Goal: Information Seeking & Learning: Learn about a topic

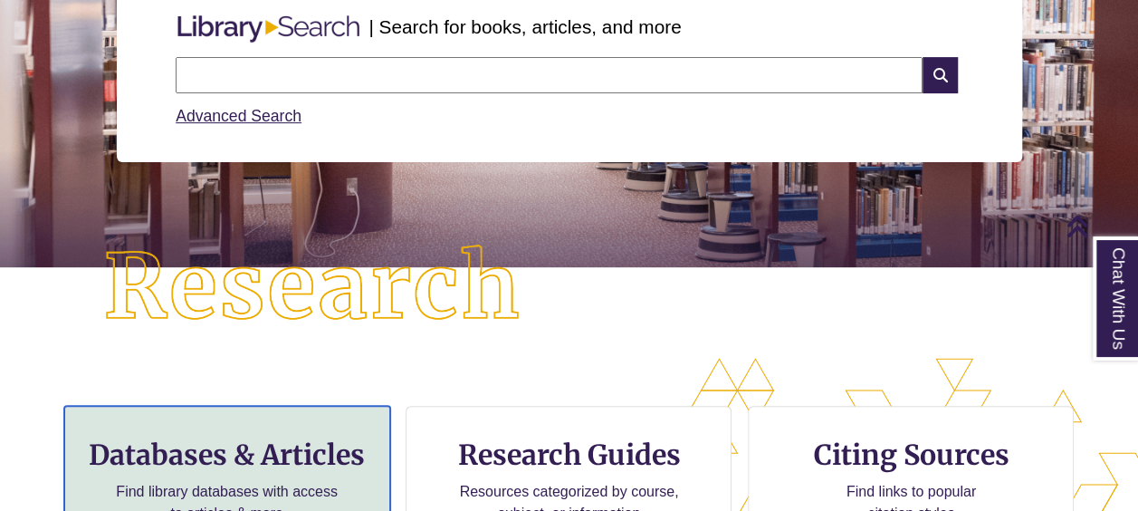
click at [246, 462] on h3 "Databases & Articles" at bounding box center [227, 454] width 295 height 34
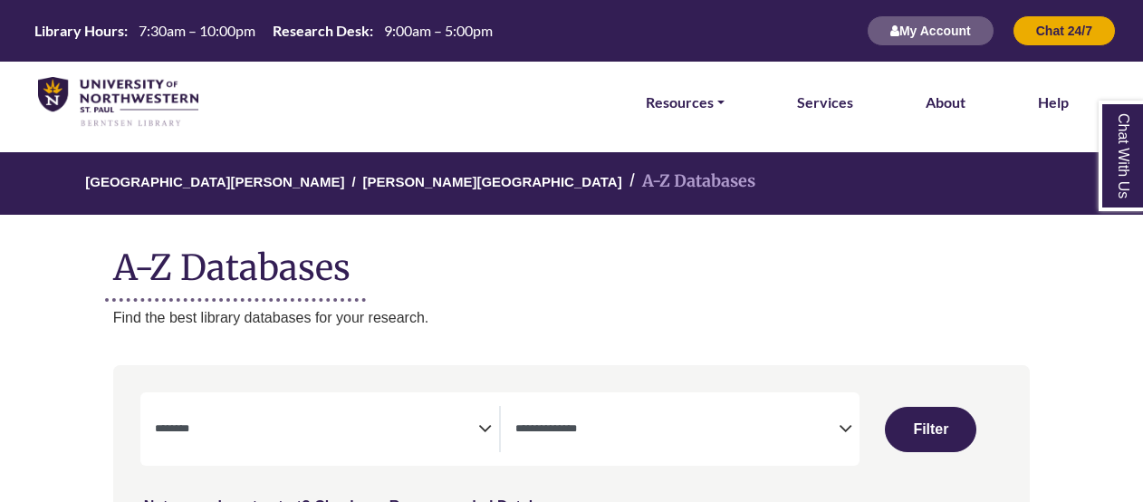
select select "Database Subject Filter"
select select "Database Types Filter"
select select "Database Subject Filter"
select select "Database Types Filter"
click at [305, 457] on div "**********" at bounding box center [499, 428] width 719 height 73
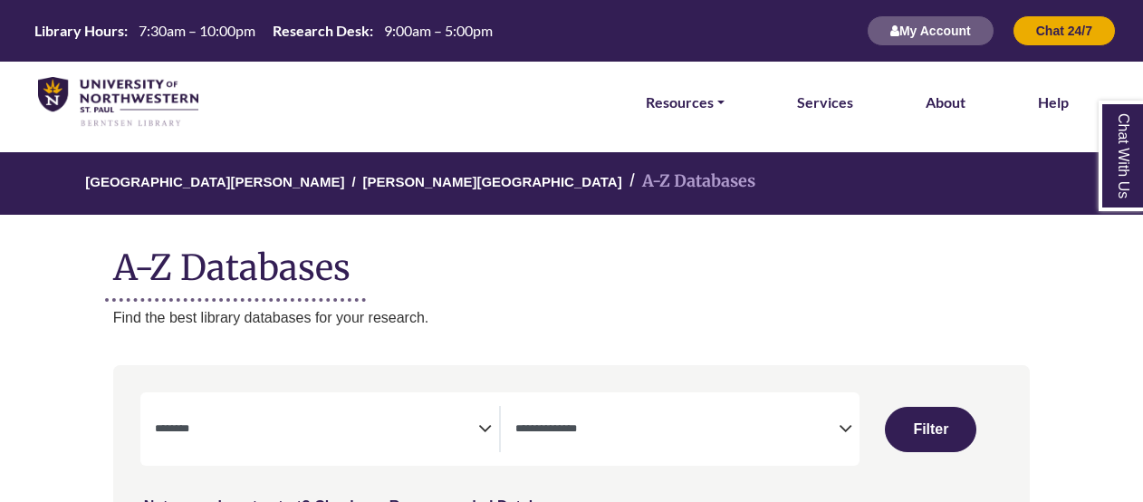
click at [307, 442] on span "Search filters" at bounding box center [316, 429] width 323 height 46
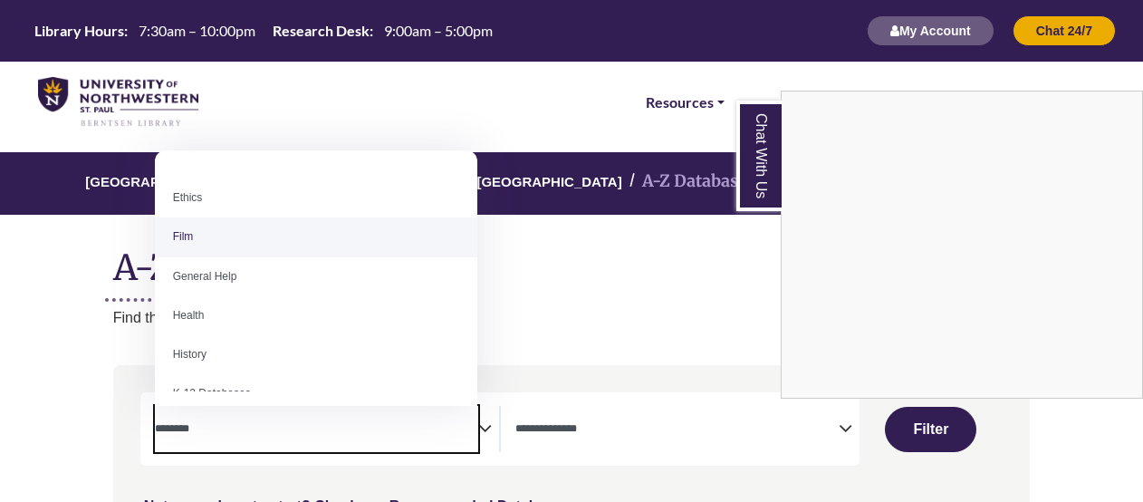
scroll to position [694, 0]
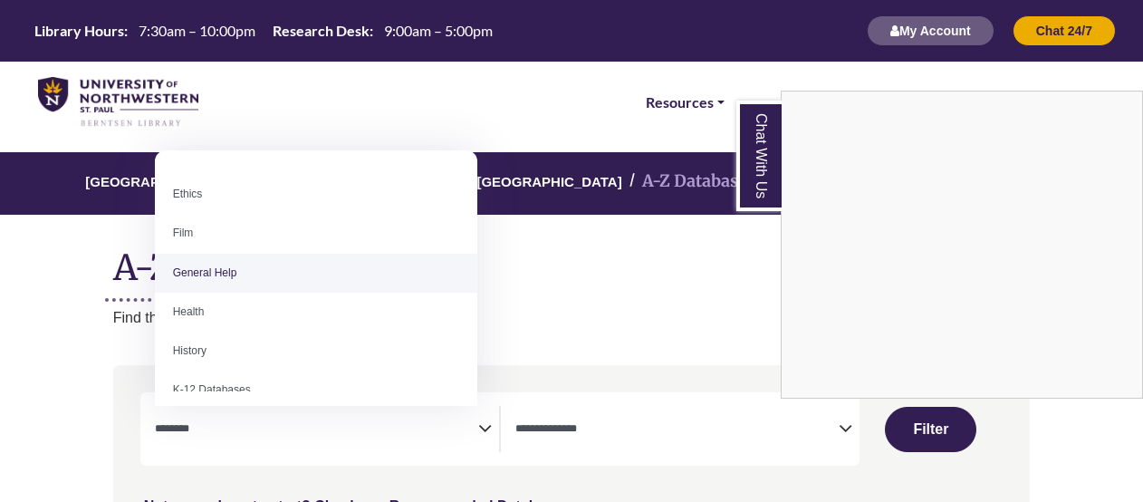
select select "*****"
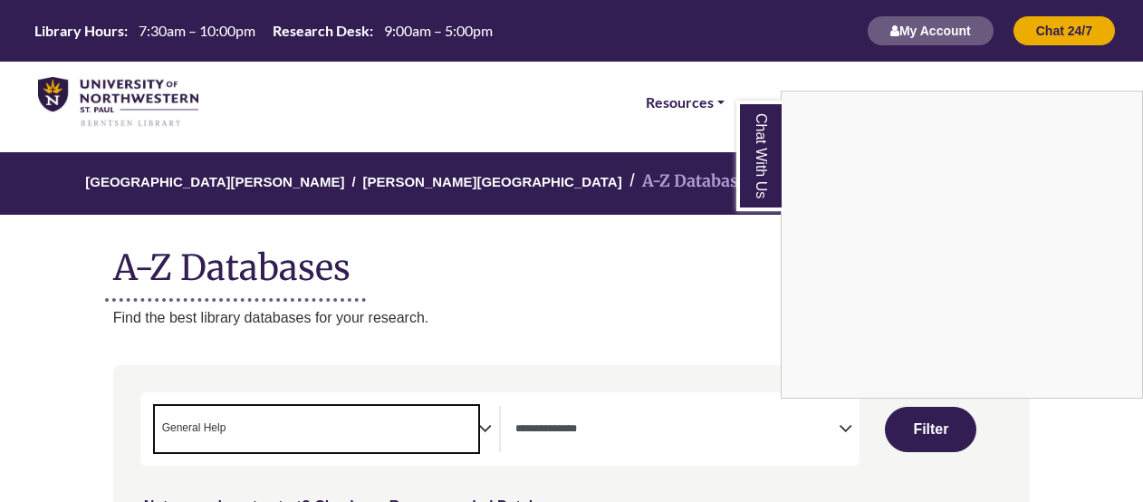
scroll to position [356, 0]
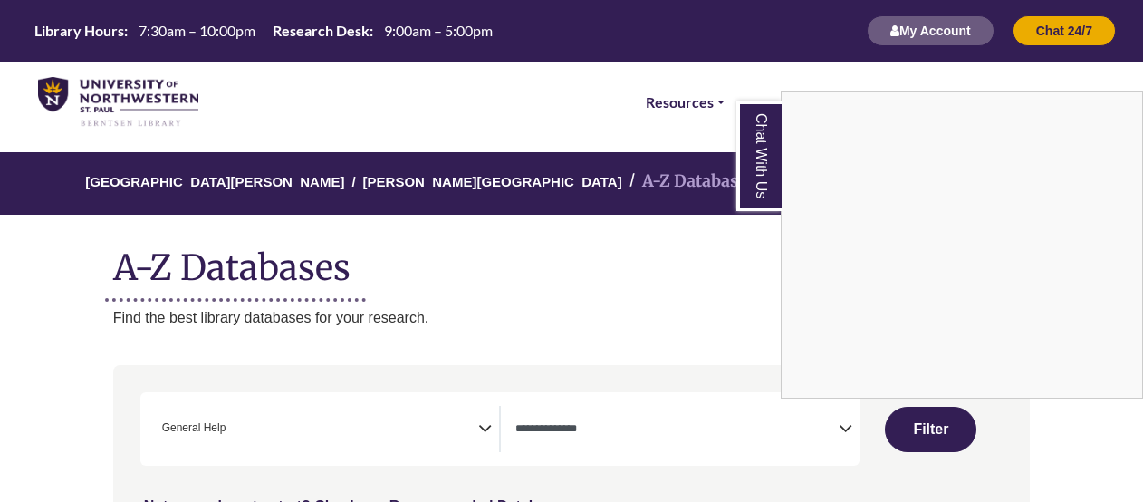
click at [751, 165] on link "Chat With Us" at bounding box center [758, 156] width 45 height 110
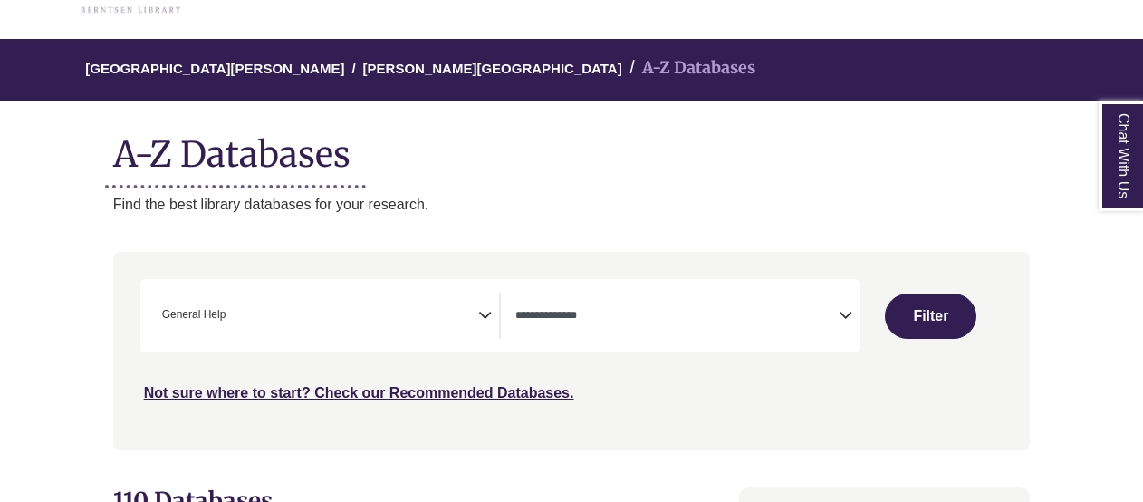
scroll to position [161, 0]
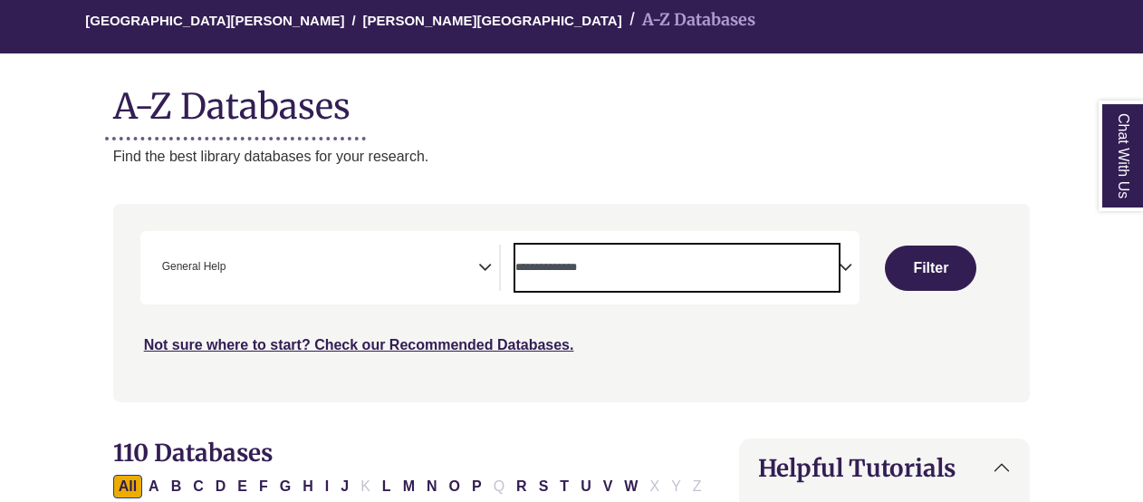
click at [577, 263] on textarea "Search" at bounding box center [676, 269] width 323 height 14
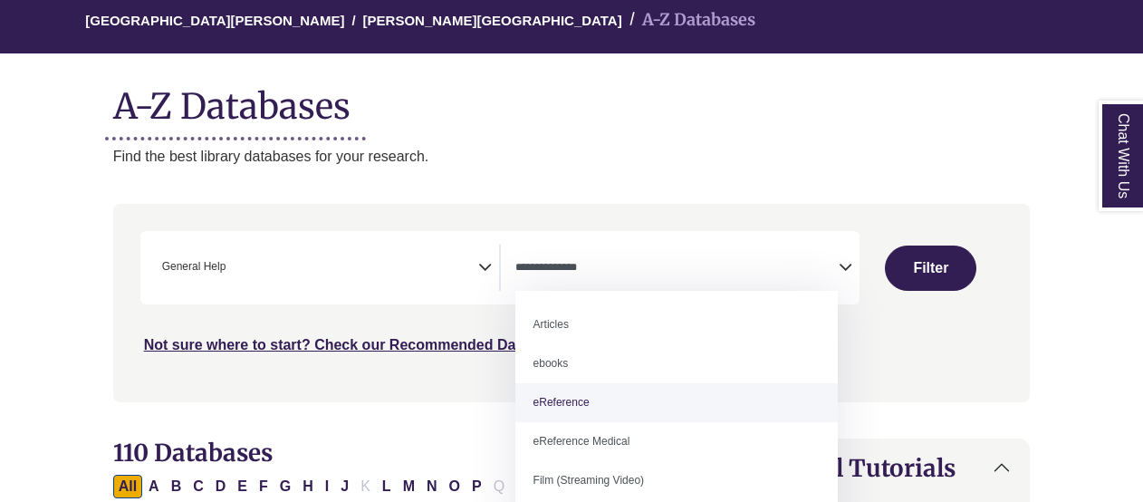
select select "*****"
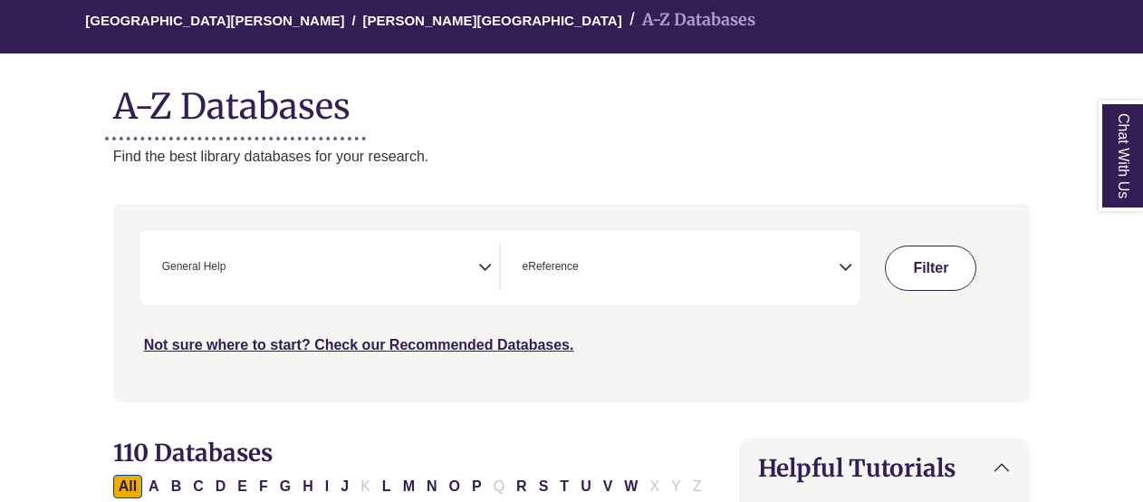
click at [923, 263] on button "Filter" at bounding box center [930, 267] width 91 height 45
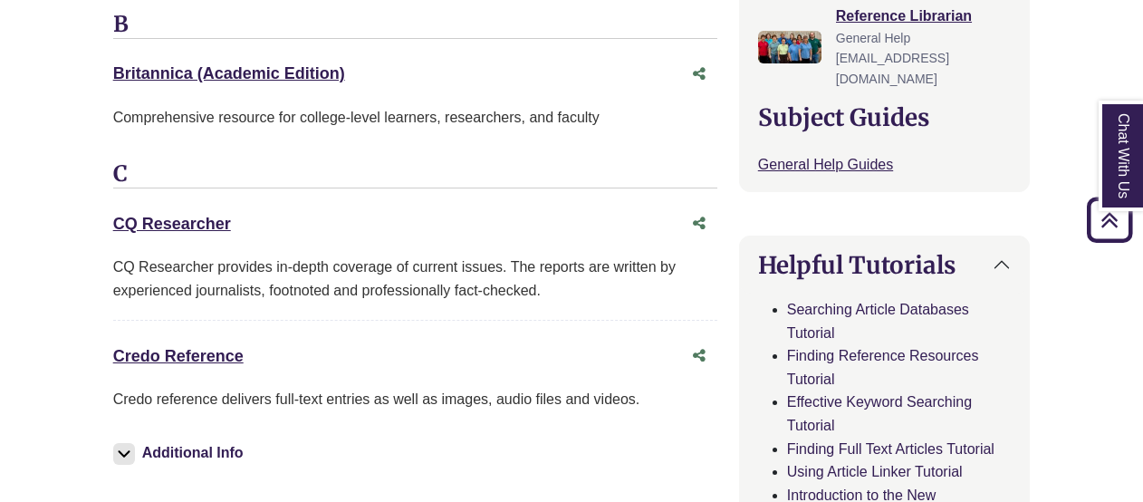
scroll to position [711, 0]
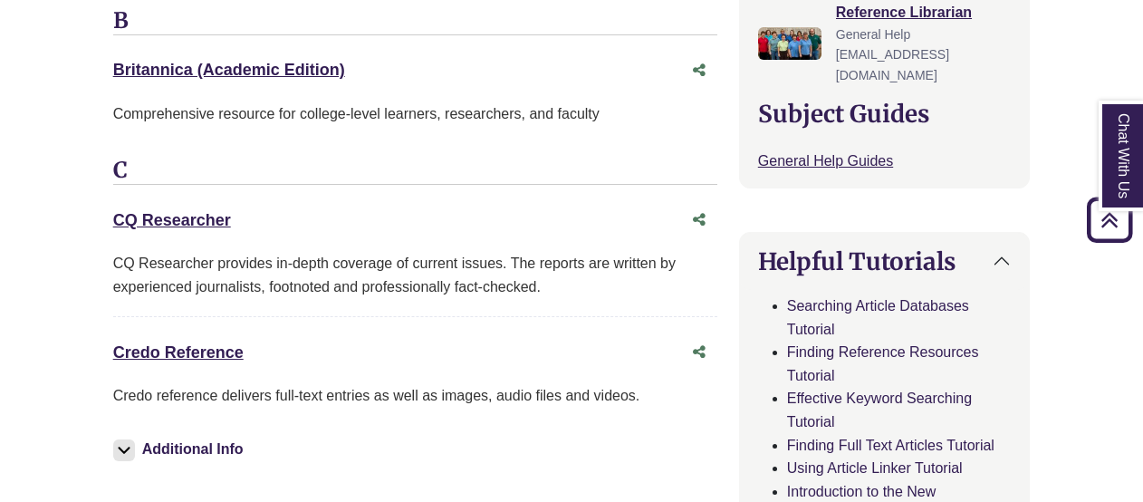
click at [175, 207] on div "CQ Researcher This link opens in a new window" at bounding box center [397, 220] width 568 height 26
click at [174, 211] on link "CQ Researcher This link opens in a new window" at bounding box center [172, 220] width 118 height 18
